Goal: Task Accomplishment & Management: Complete application form

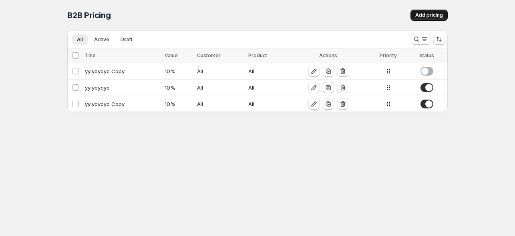
click at [427, 16] on span "Add pricing" at bounding box center [429, 15] width 28 height 6
click at [425, 14] on span "Add pricing" at bounding box center [429, 15] width 28 height 6
click at [424, 14] on span "Add pricing" at bounding box center [429, 15] width 28 height 6
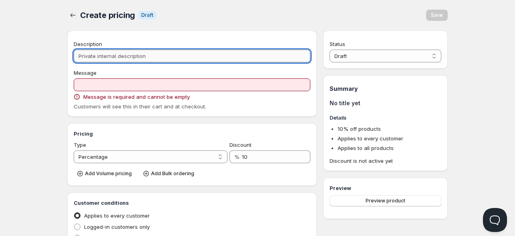
click at [107, 53] on input "Description" at bounding box center [192, 56] width 237 height 13
type input "h"
type input "H"
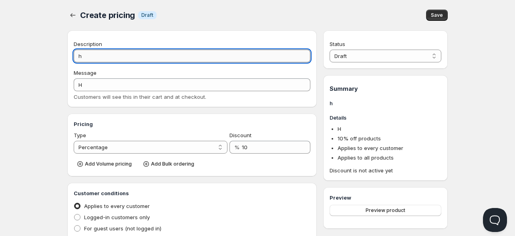
type input "he"
type input "HE"
type input "hel"
type input "HEL"
type input "hell"
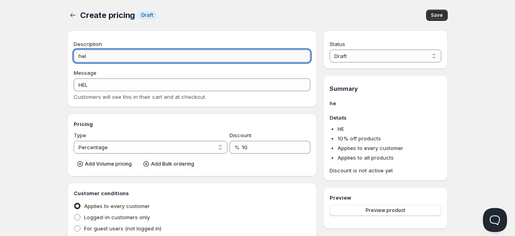
type input "HELL"
type input "hello"
type input "HELLO"
click at [99, 51] on input "hello" at bounding box center [192, 56] width 237 height 13
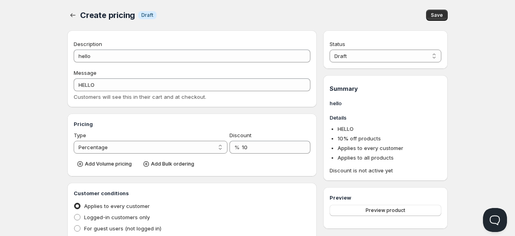
click at [106, 66] on div "Description hello Message HELLO Customers will see this in their cart and at ch…" at bounding box center [192, 70] width 237 height 61
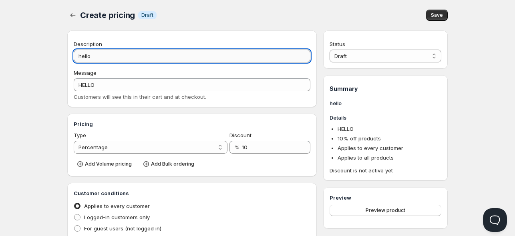
click at [108, 54] on input "hello" at bounding box center [192, 56] width 237 height 13
type input "hello d"
type input "HELLO_D"
type input "hello di"
type input "HELLO_DI"
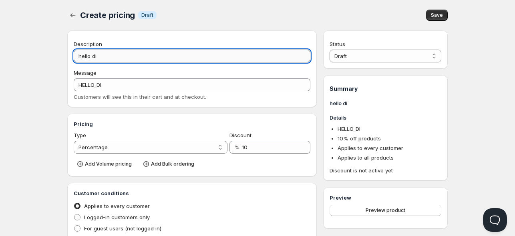
type input "hello dis"
type input "HELLO_DIS"
type input "hello disc"
type input "HELLO_DISC"
type input "hello disco"
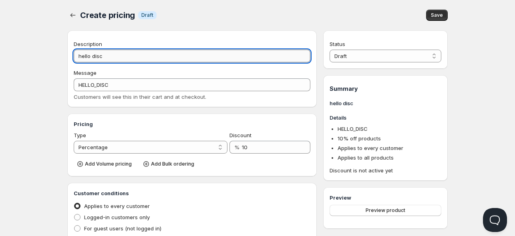
type input "HELLO_DISCO"
type input "hello discou"
type input "HELLO_DISCOU"
type input "hello discoun"
type input "HELLO_DISCOUN"
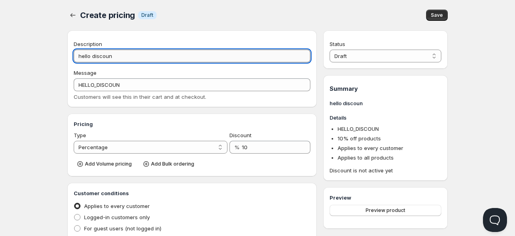
type input "hello discount"
type input "HELLO_DISCOUNT"
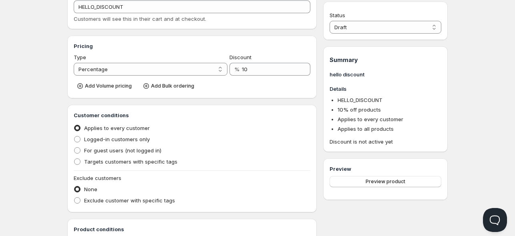
scroll to position [80, 0]
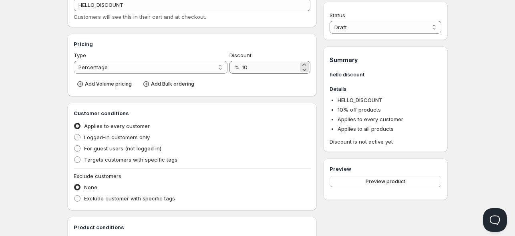
type input "hello discount"
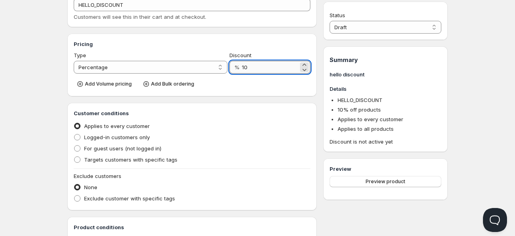
click at [258, 67] on input "10" at bounding box center [270, 67] width 56 height 13
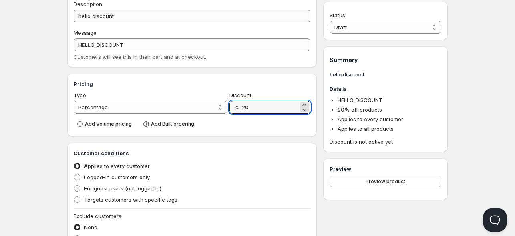
type input "20"
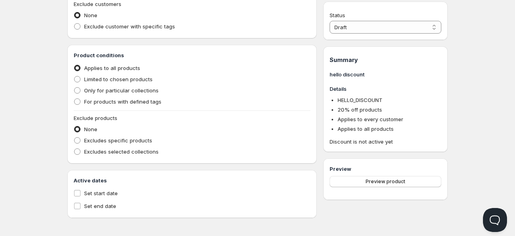
scroll to position [255, 0]
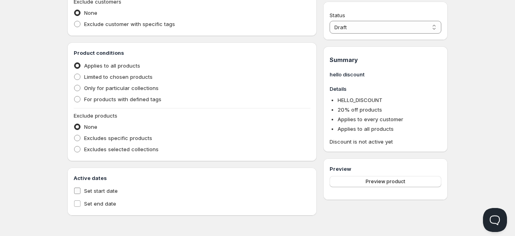
click at [105, 190] on span "Set start date" at bounding box center [101, 191] width 34 height 6
click at [81, 190] on input "Set start date" at bounding box center [77, 191] width 6 height 6
checkbox input "true"
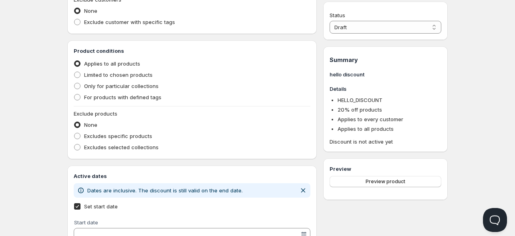
scroll to position [307, 0]
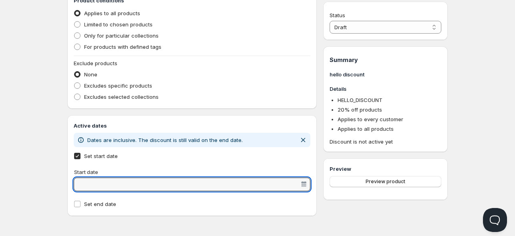
click at [106, 179] on input "Start date" at bounding box center [188, 184] width 224 height 13
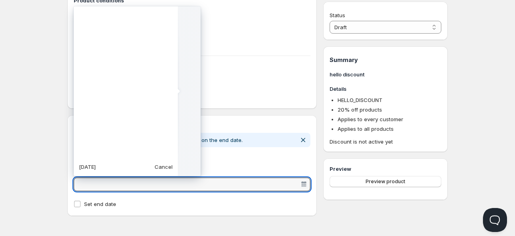
scroll to position [200356, 0]
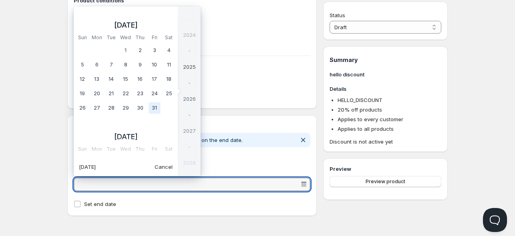
click at [149, 103] on td "31" at bounding box center [154, 108] width 14 height 14
type vaadin-date-picker "[DATE]"
type input "[DATE]"
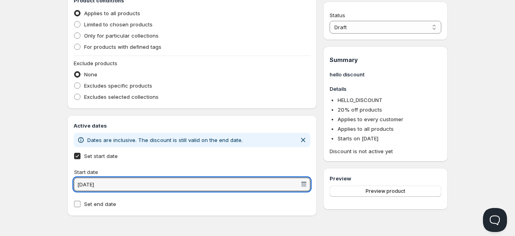
click at [108, 201] on span "Set end date" at bounding box center [100, 204] width 32 height 6
click at [81, 201] on input "Set end date" at bounding box center [77, 204] width 6 height 6
checkbox input "true"
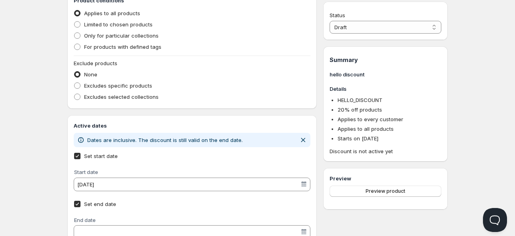
click at [110, 230] on input "End date" at bounding box center [188, 232] width 224 height 13
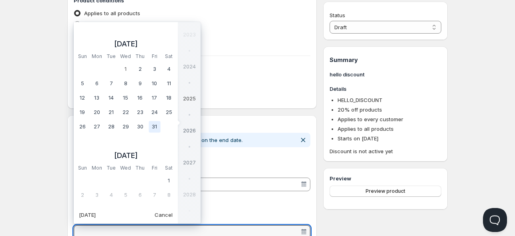
click at [151, 121] on td "31" at bounding box center [154, 127] width 14 height 14
type vaadin-date-picker "[DATE]"
type input "[DATE]"
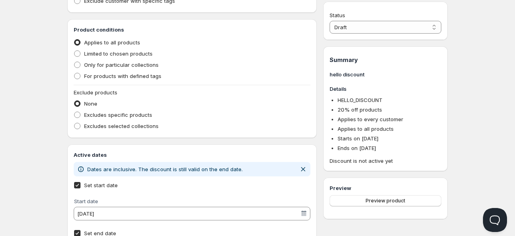
scroll to position [338, 0]
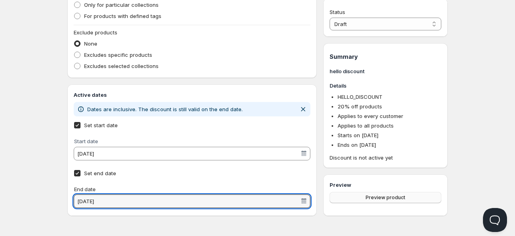
click at [377, 196] on span "Preview product" at bounding box center [386, 198] width 40 height 6
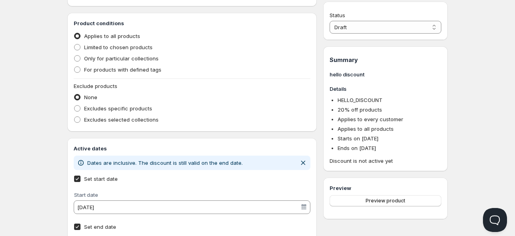
scroll to position [218, 0]
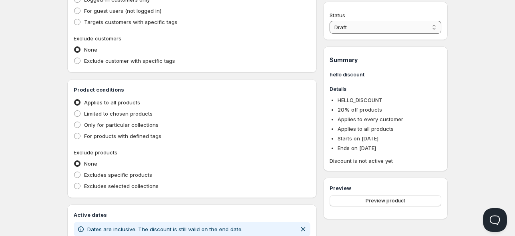
click at [375, 26] on select "Draft Active" at bounding box center [386, 27] width 112 height 13
select select "1"
click at [330, 21] on select "Draft Active" at bounding box center [386, 27] width 112 height 13
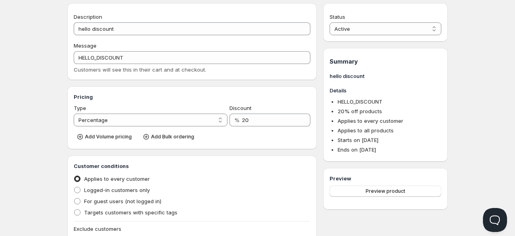
scroll to position [0, 0]
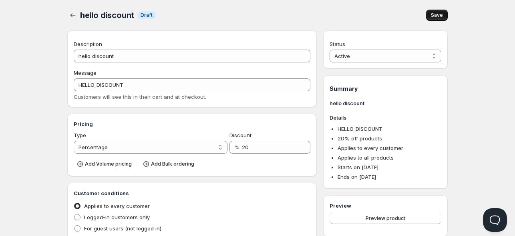
click at [438, 16] on span "Save" at bounding box center [437, 15] width 12 height 6
click at [438, 15] on span "Save" at bounding box center [437, 15] width 12 height 6
click at [71, 14] on icon "button" at bounding box center [73, 15] width 5 height 4
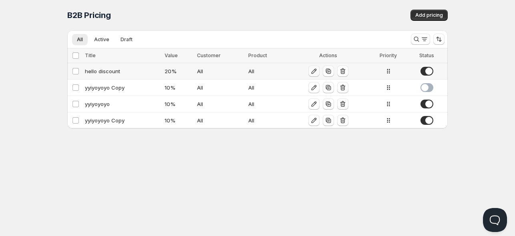
click at [314, 70] on icon "button" at bounding box center [314, 71] width 8 height 8
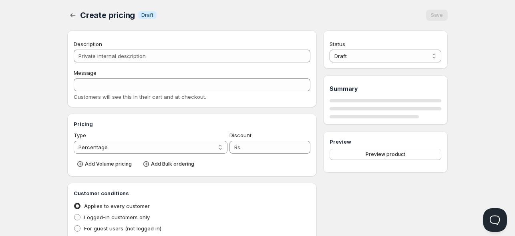
type input "hello discount"
type input "HELLO_DISCOUNT"
type input "20"
radio input "true"
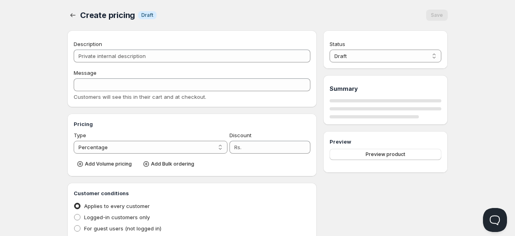
checkbox input "true"
select select "1"
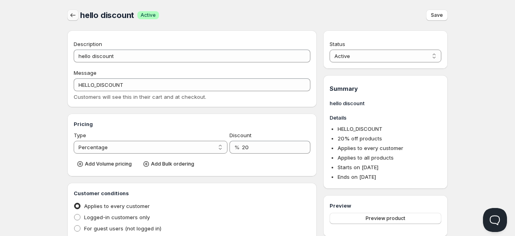
click at [71, 16] on icon "button" at bounding box center [73, 15] width 8 height 8
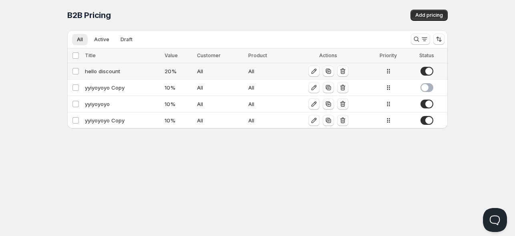
click at [423, 71] on span at bounding box center [427, 71] width 13 height 9
click at [111, 71] on div "hello discount" at bounding box center [122, 71] width 75 height 8
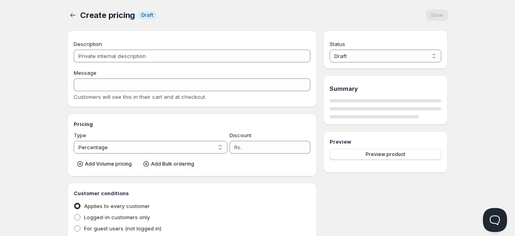
type input "hello discount"
type input "HELLO_DISCOUNT"
type input "20"
radio input "true"
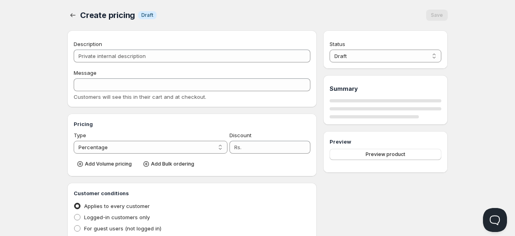
checkbox input "true"
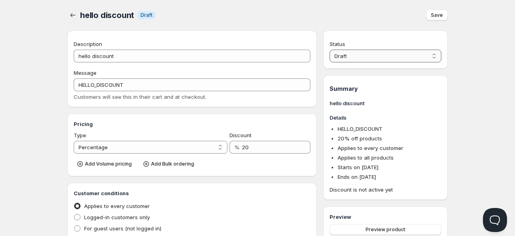
click at [369, 50] on select "Draft Active" at bounding box center [386, 56] width 112 height 13
click at [330, 50] on select "Draft Active" at bounding box center [386, 56] width 112 height 13
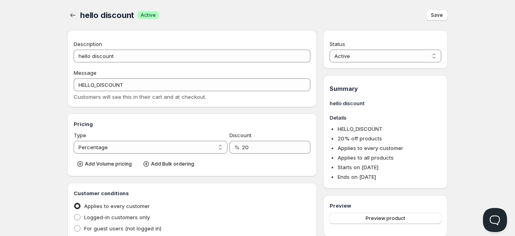
click at [432, 14] on span "Save" at bounding box center [437, 15] width 12 height 6
click at [353, 54] on select "Active Draft" at bounding box center [386, 56] width 112 height 13
click at [330, 50] on select "Active Draft" at bounding box center [386, 56] width 112 height 13
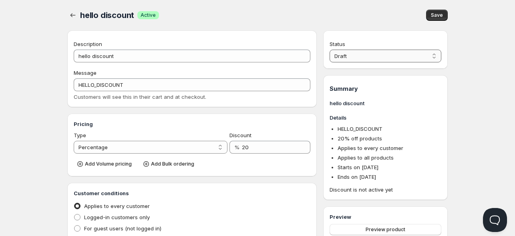
click at [351, 56] on select "Draft Active" at bounding box center [386, 56] width 112 height 13
select select "1"
click at [330, 50] on select "Draft Active" at bounding box center [386, 56] width 112 height 13
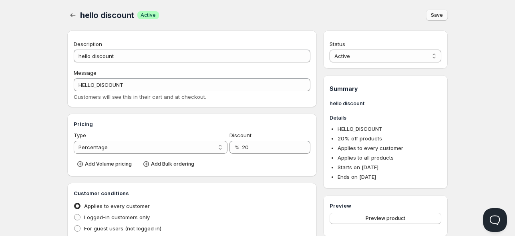
click at [436, 12] on button "Save" at bounding box center [437, 15] width 22 height 11
click at [75, 14] on icon "button" at bounding box center [73, 15] width 8 height 8
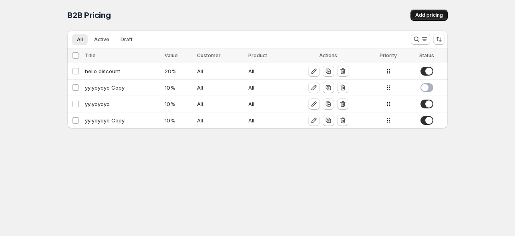
click at [426, 16] on span "Add pricing" at bounding box center [429, 15] width 28 height 6
